Goal: Check status: Check status

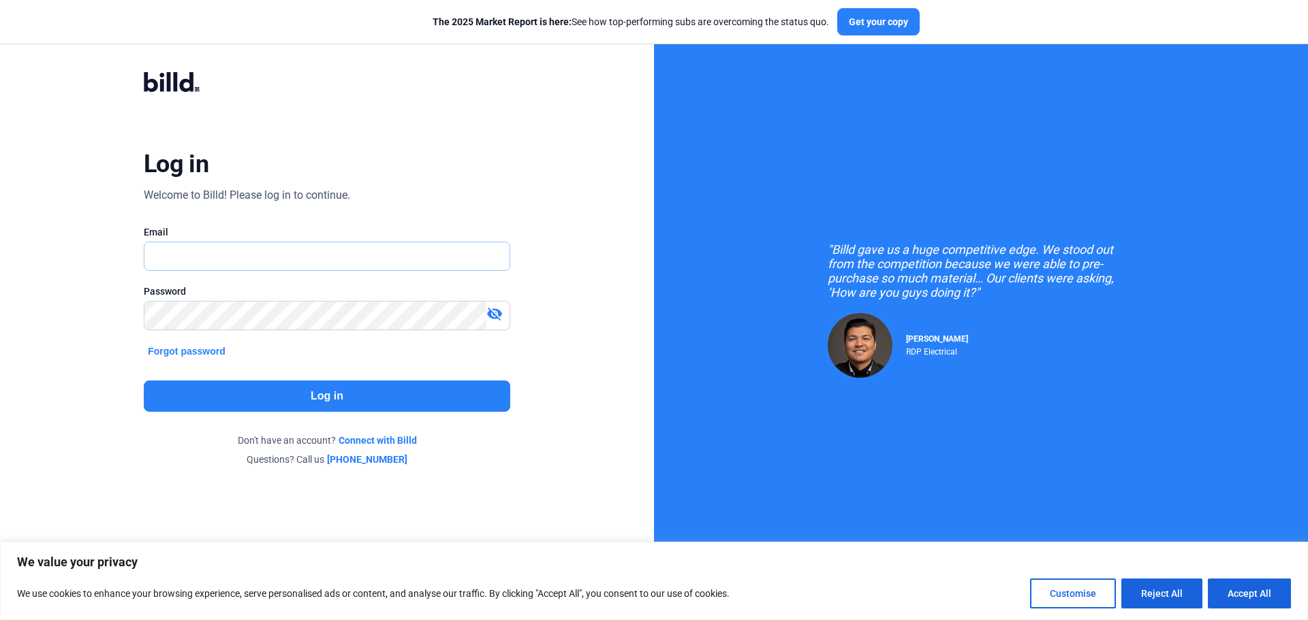
click at [164, 258] on input "text" at bounding box center [319, 256] width 350 height 28
type input "[PERSON_NAME][EMAIL_ADDRESS][DOMAIN_NAME]"
click at [182, 390] on button "Log in" at bounding box center [327, 396] width 366 height 31
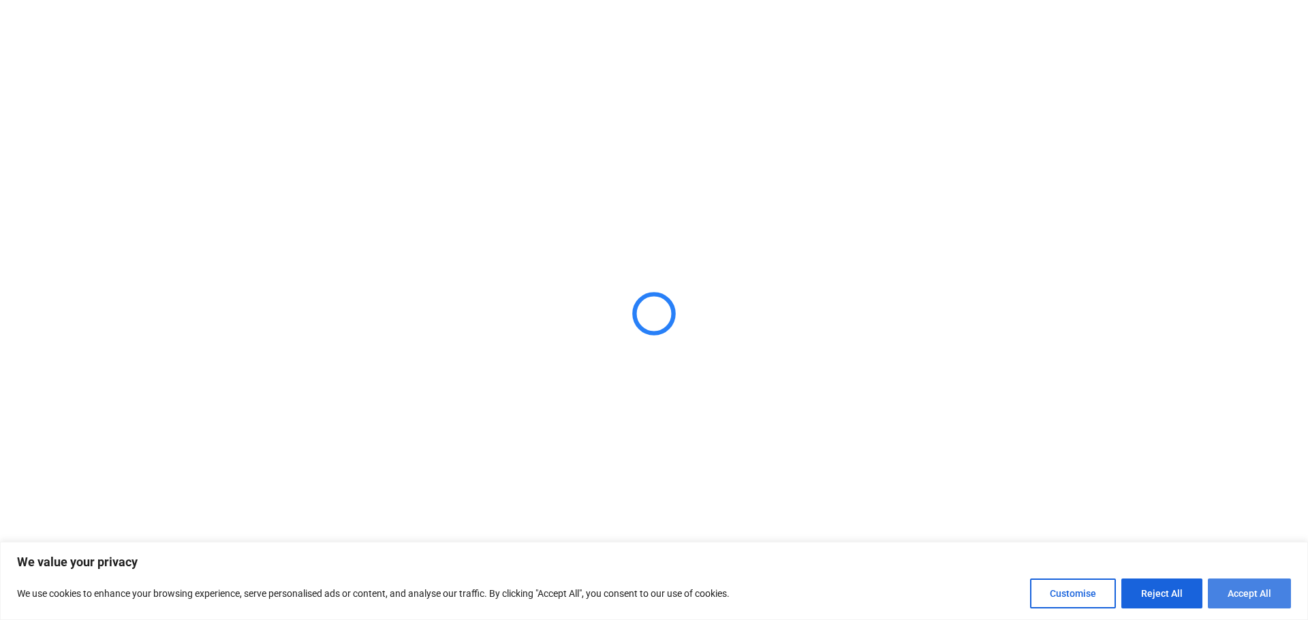
click at [1252, 607] on button "Accept All" at bounding box center [1248, 594] width 83 height 30
checkbox input "true"
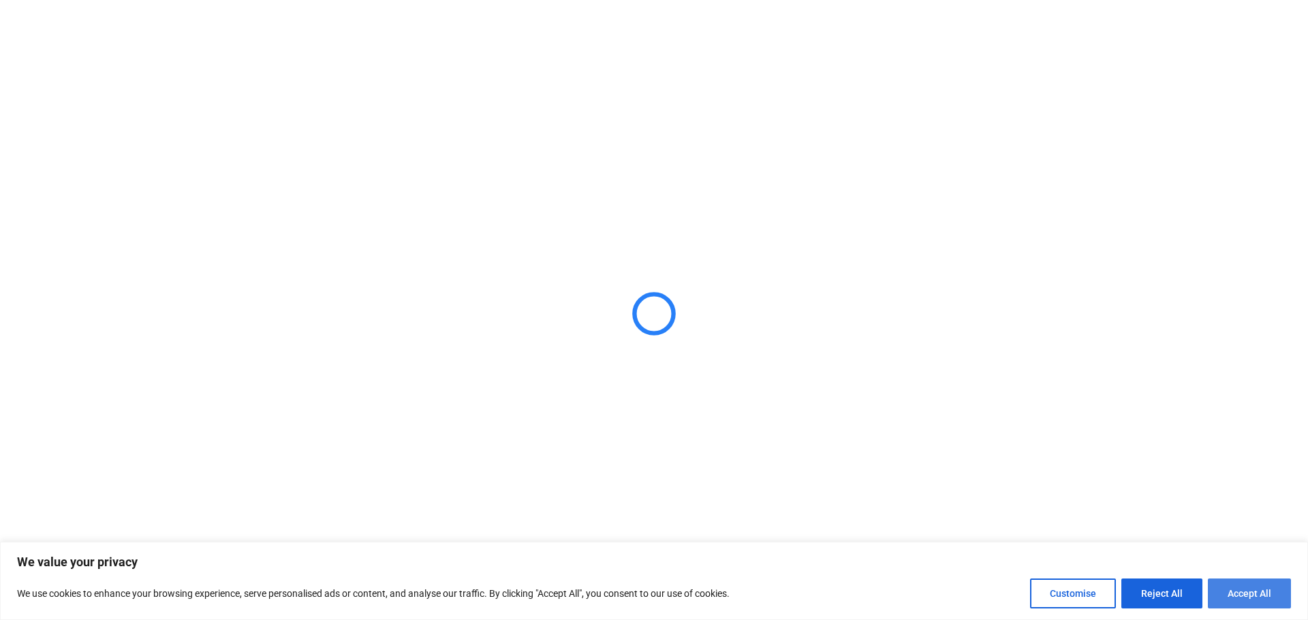
checkbox input "true"
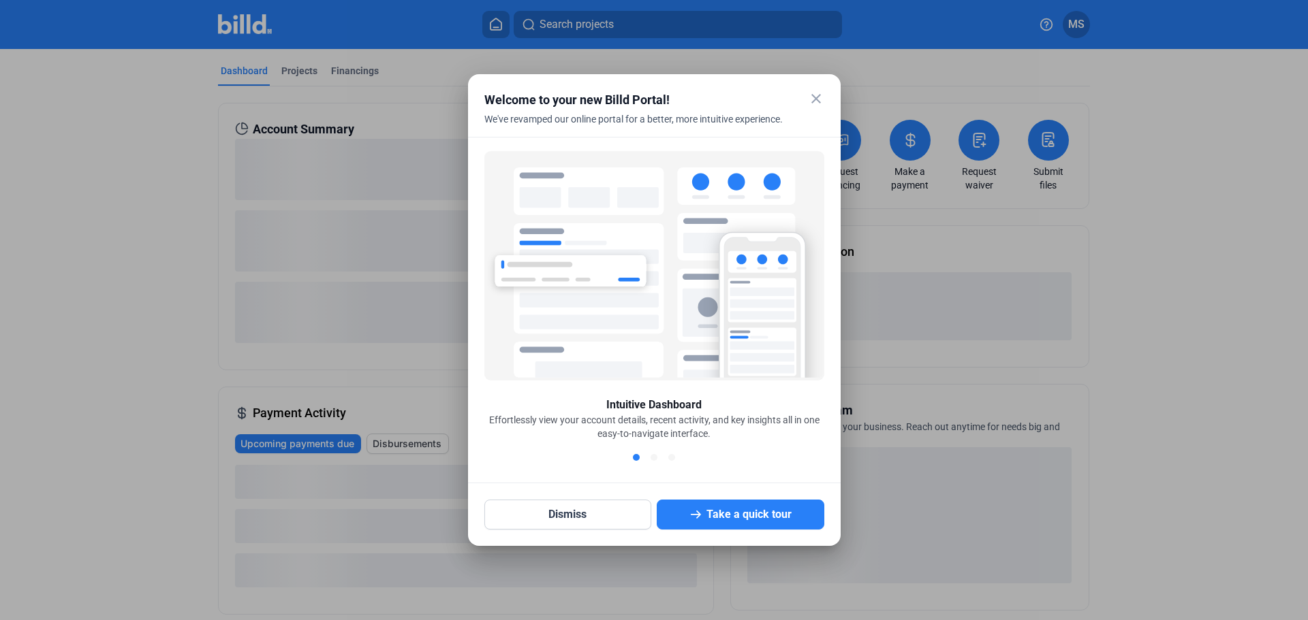
click at [823, 99] on mat-icon "close" at bounding box center [816, 99] width 16 height 16
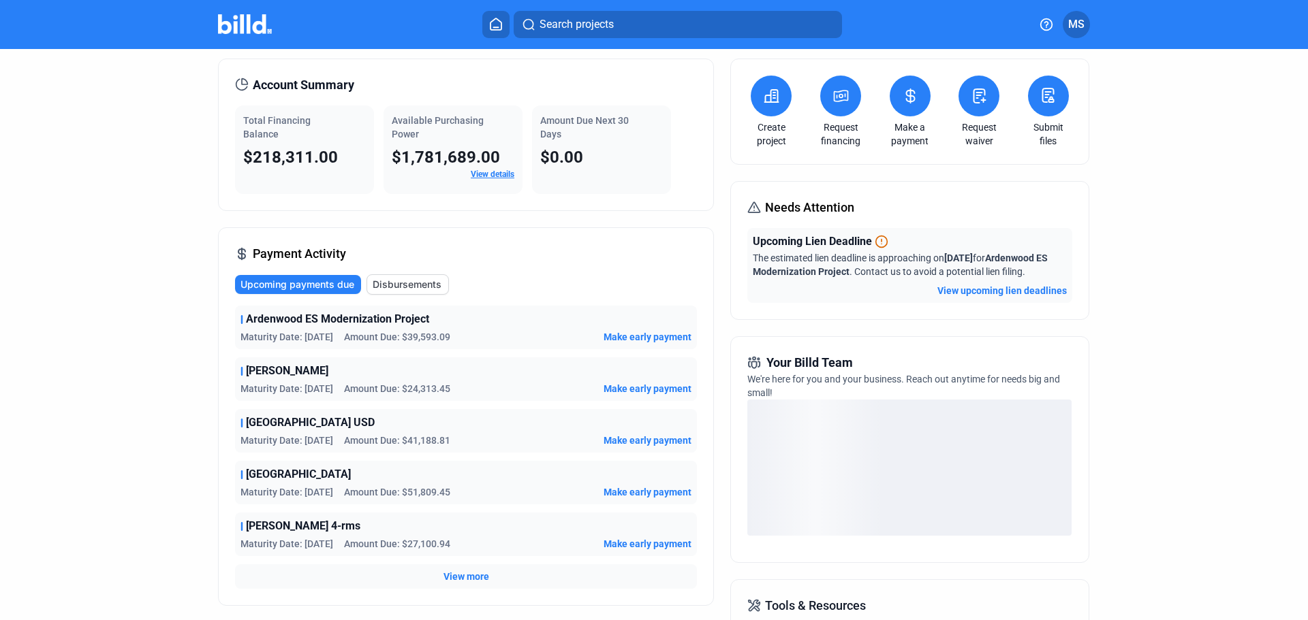
scroll to position [68, 0]
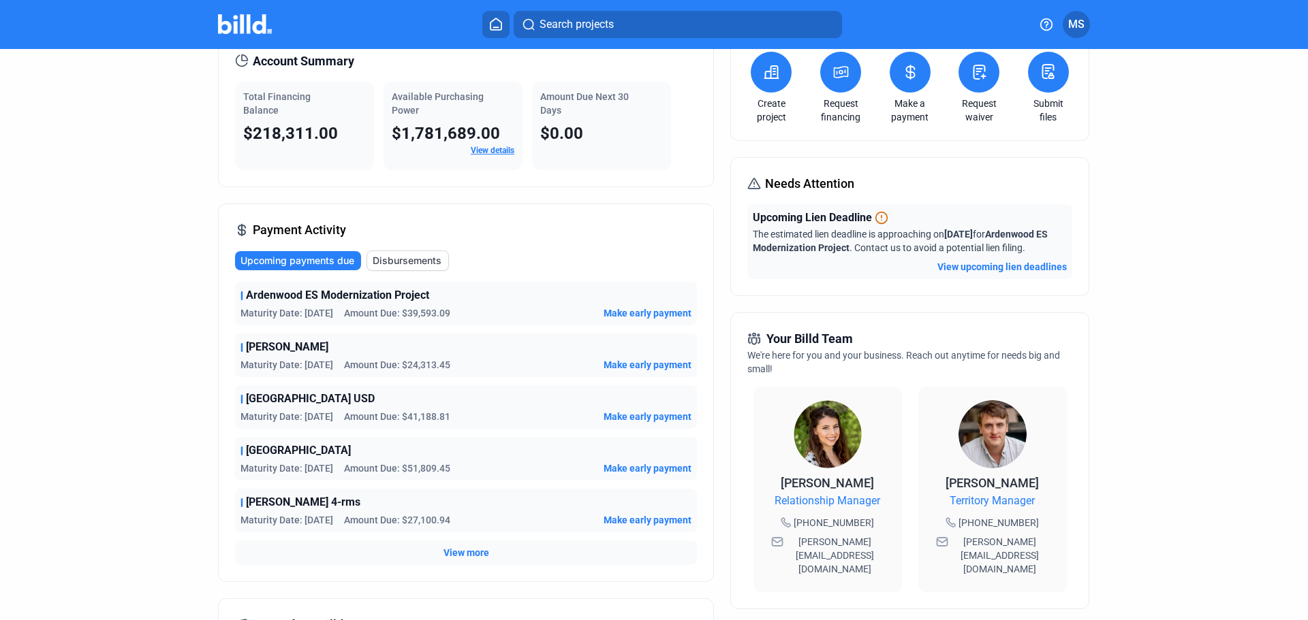
click at [364, 295] on span "Ardenwood ES Modernization Project" at bounding box center [337, 295] width 183 height 16
